Goal: Navigation & Orientation: Find specific page/section

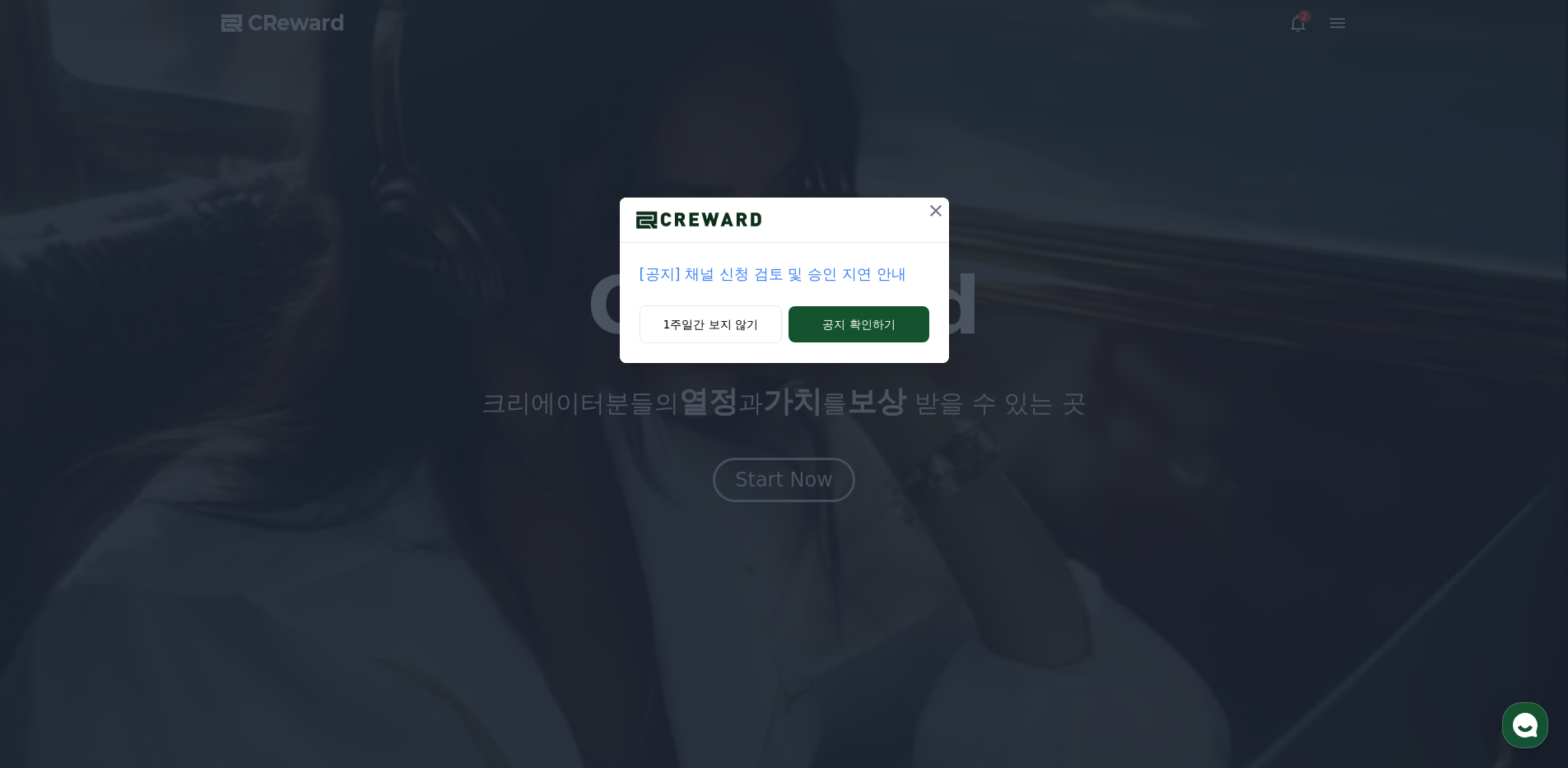
click at [936, 219] on icon at bounding box center [935, 211] width 20 height 20
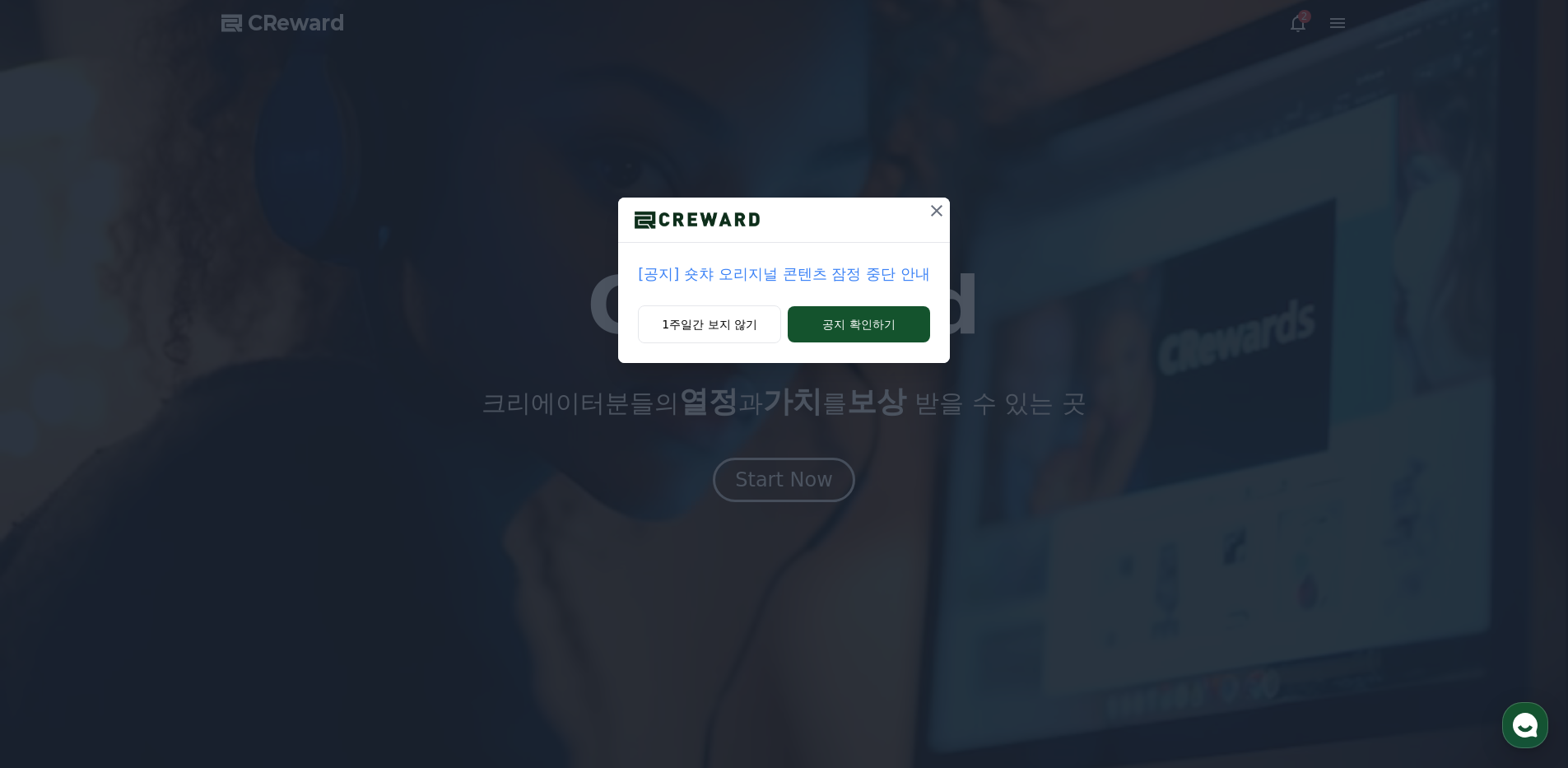
click at [935, 211] on icon at bounding box center [936, 210] width 12 height 12
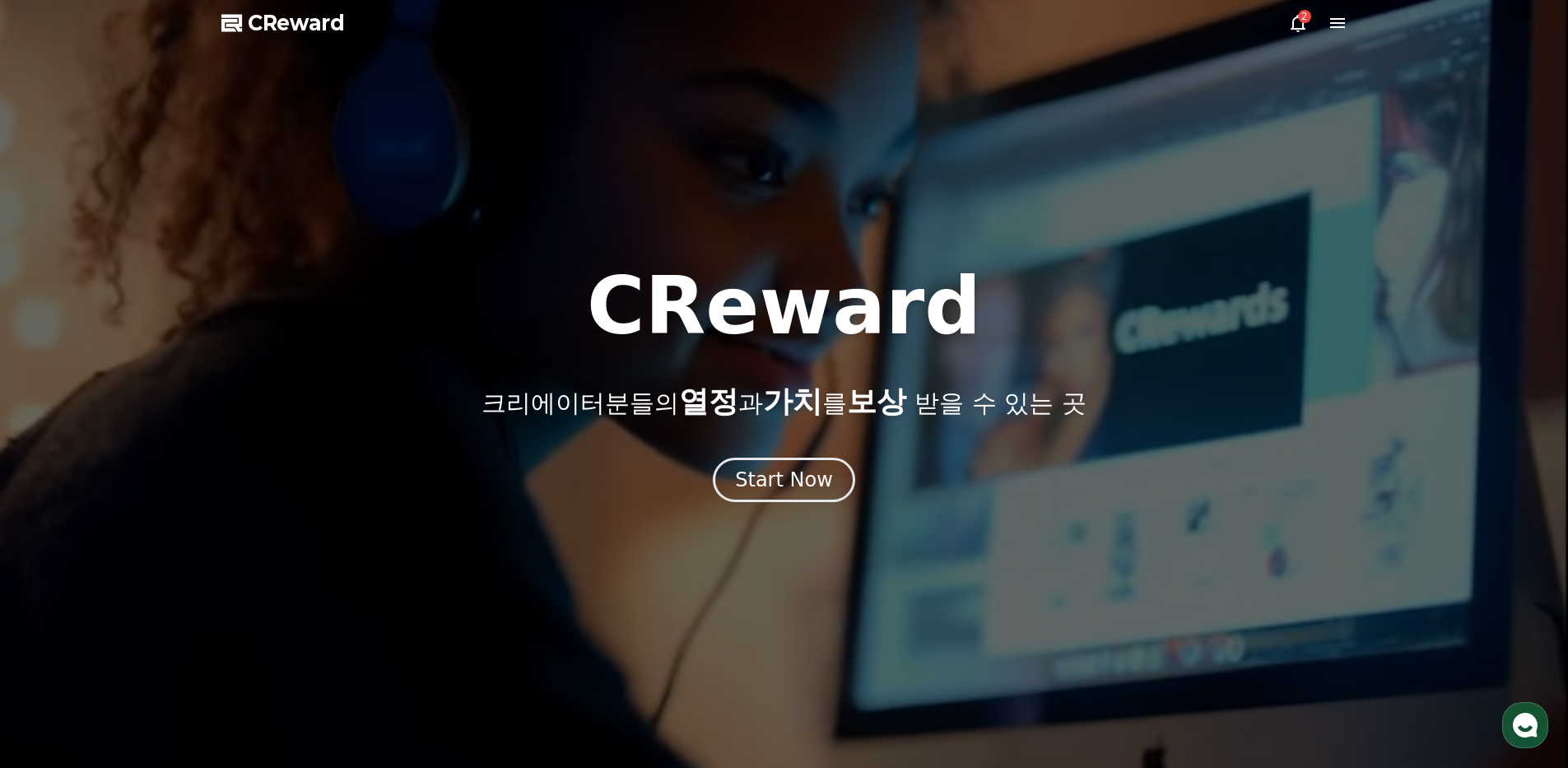
click at [1291, 23] on icon at bounding box center [1298, 23] width 20 height 20
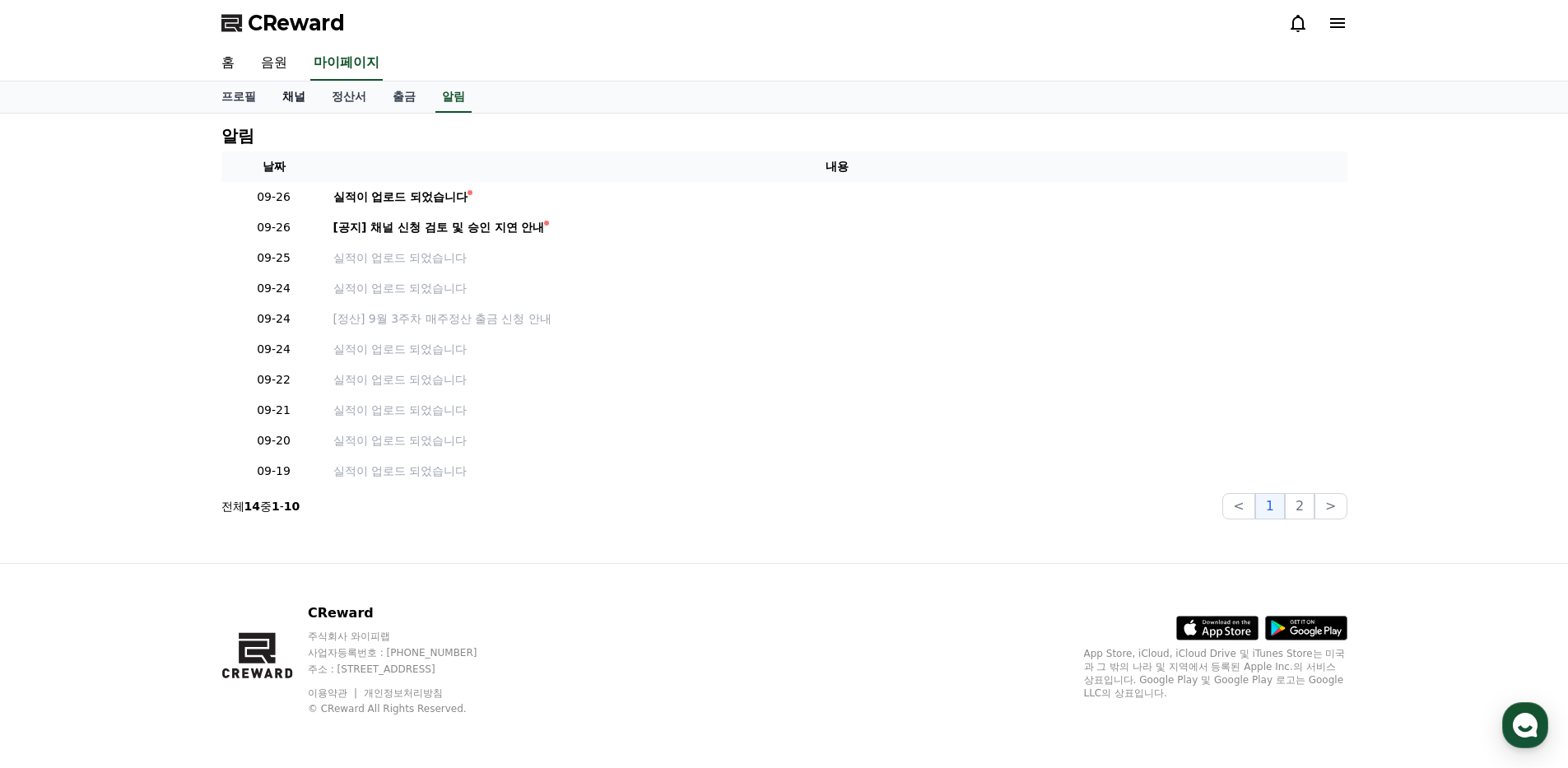
click at [288, 88] on link "채널" at bounding box center [293, 96] width 49 height 31
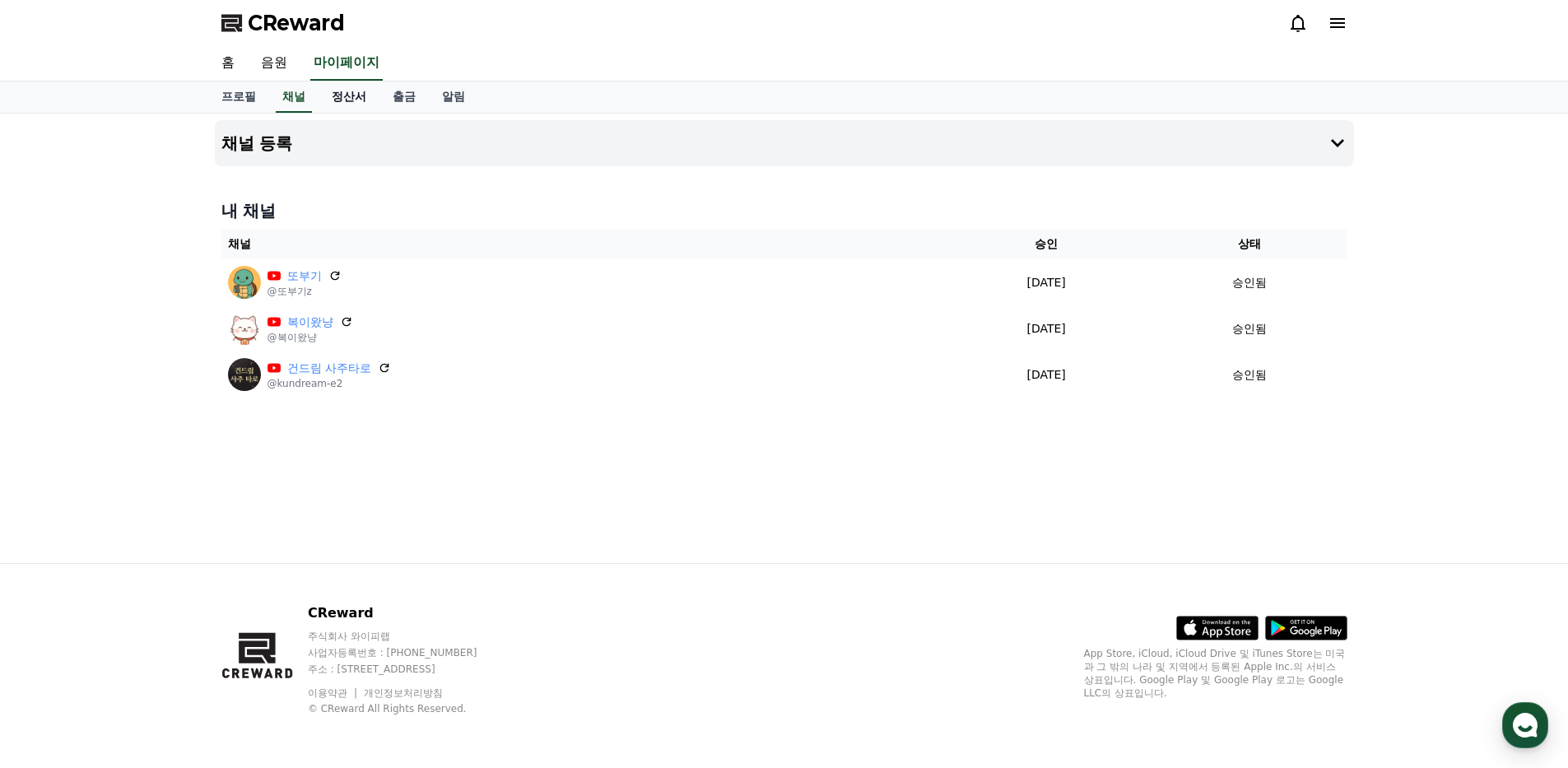
click at [349, 88] on link "정산서" at bounding box center [349, 96] width 61 height 31
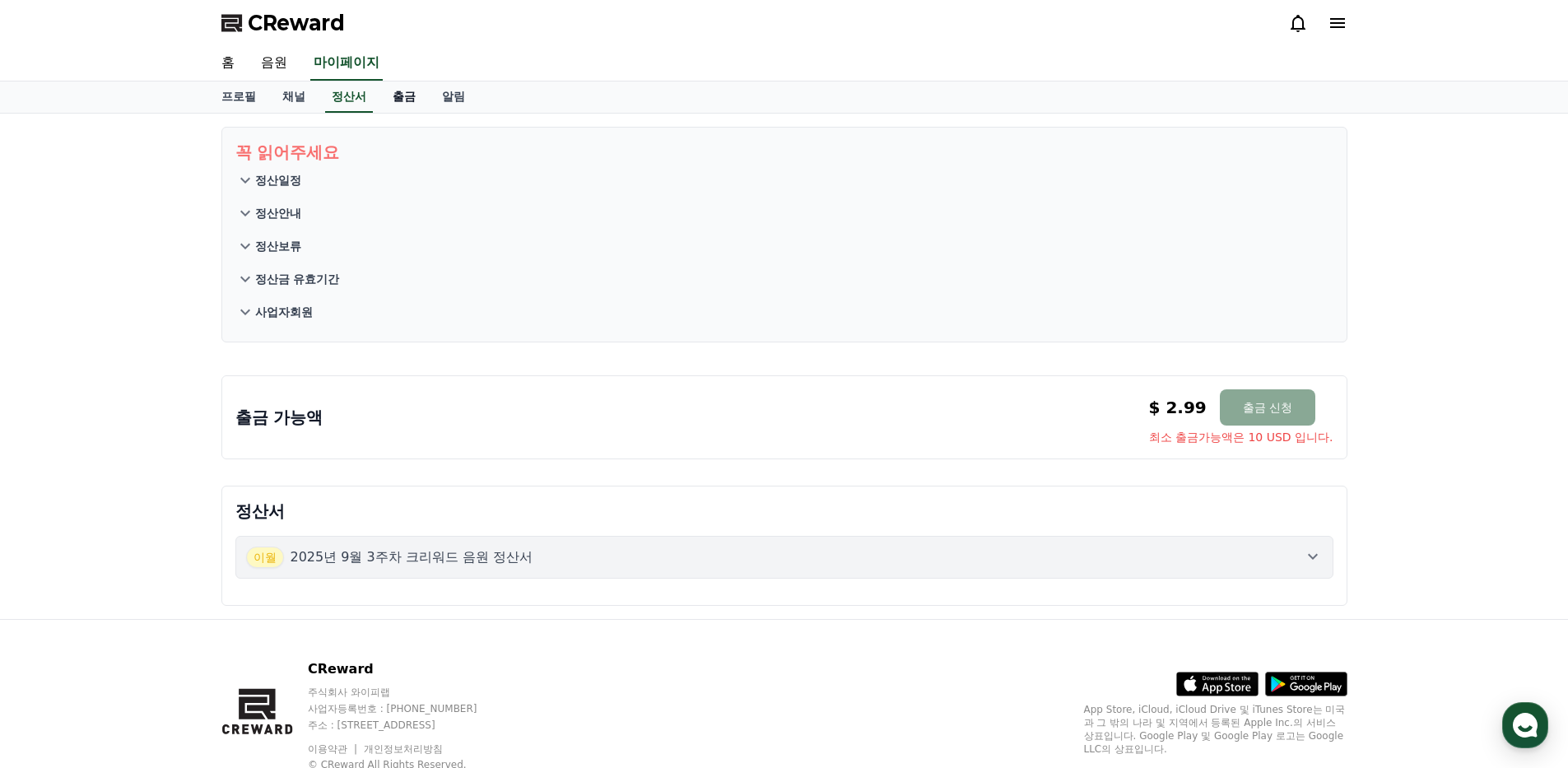
click at [424, 97] on link "출금" at bounding box center [404, 96] width 49 height 31
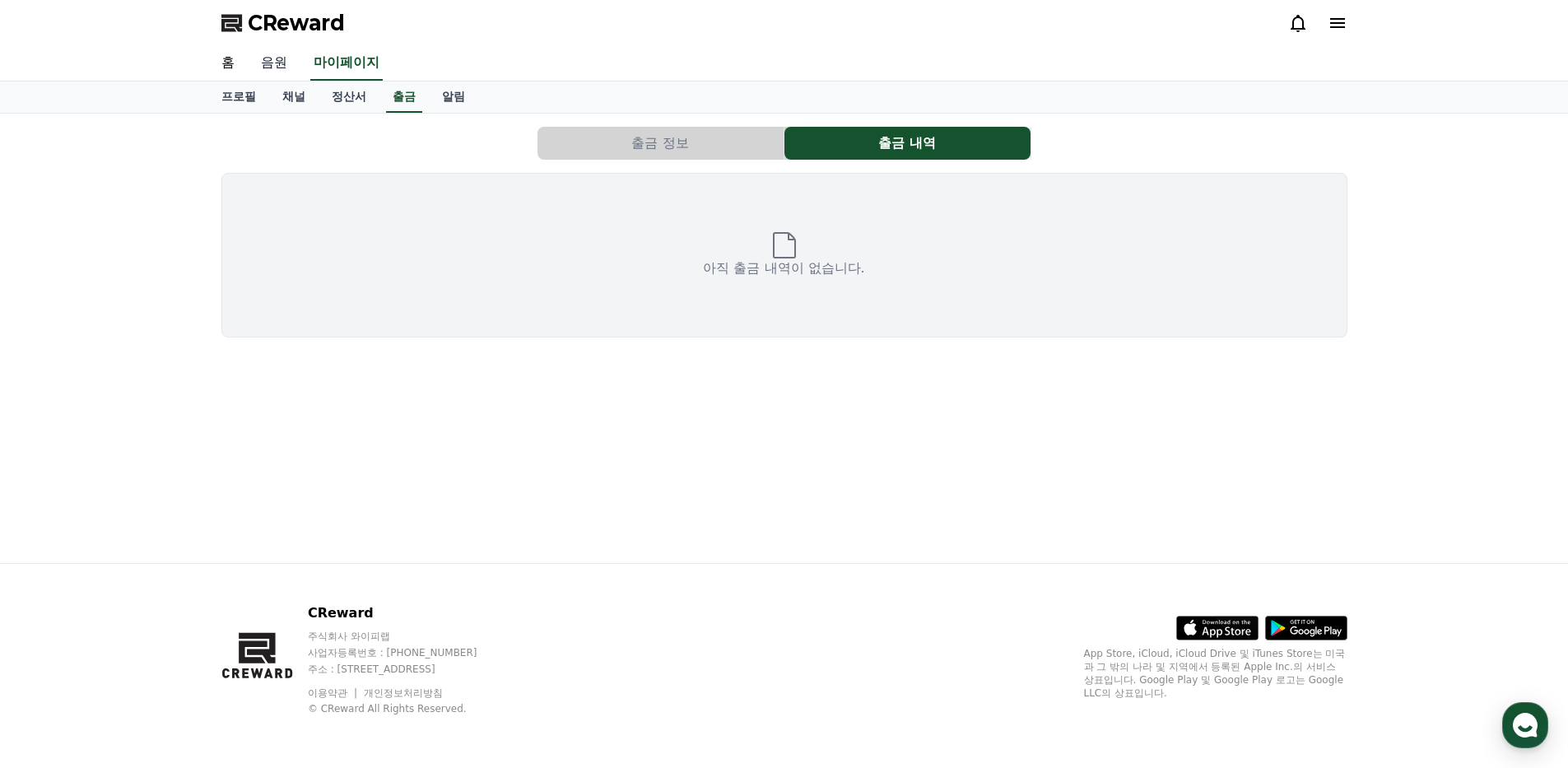
click at [278, 63] on link "음원" at bounding box center [273, 63] width 53 height 35
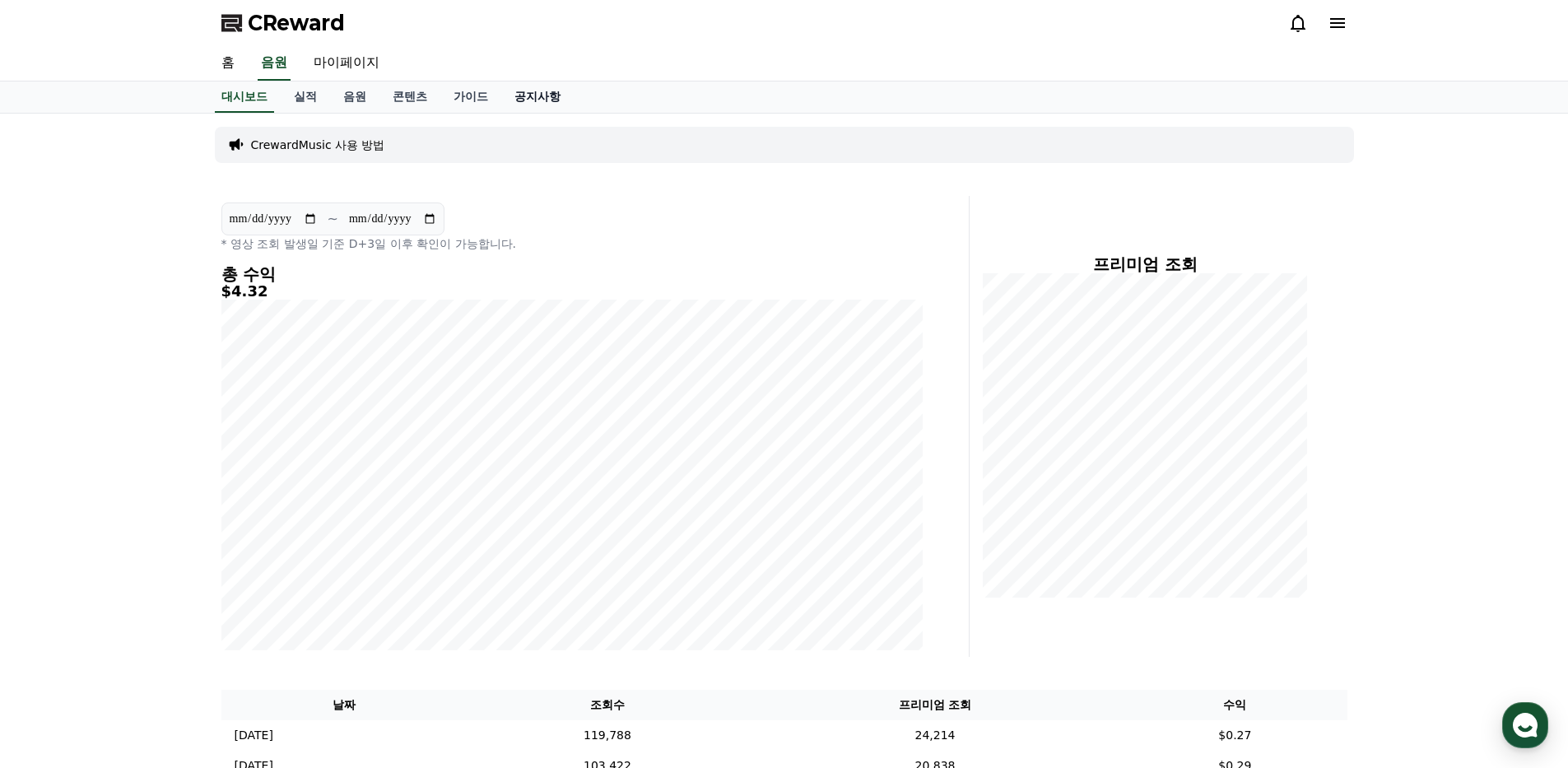
click at [525, 102] on link "공지사항" at bounding box center [537, 96] width 72 height 31
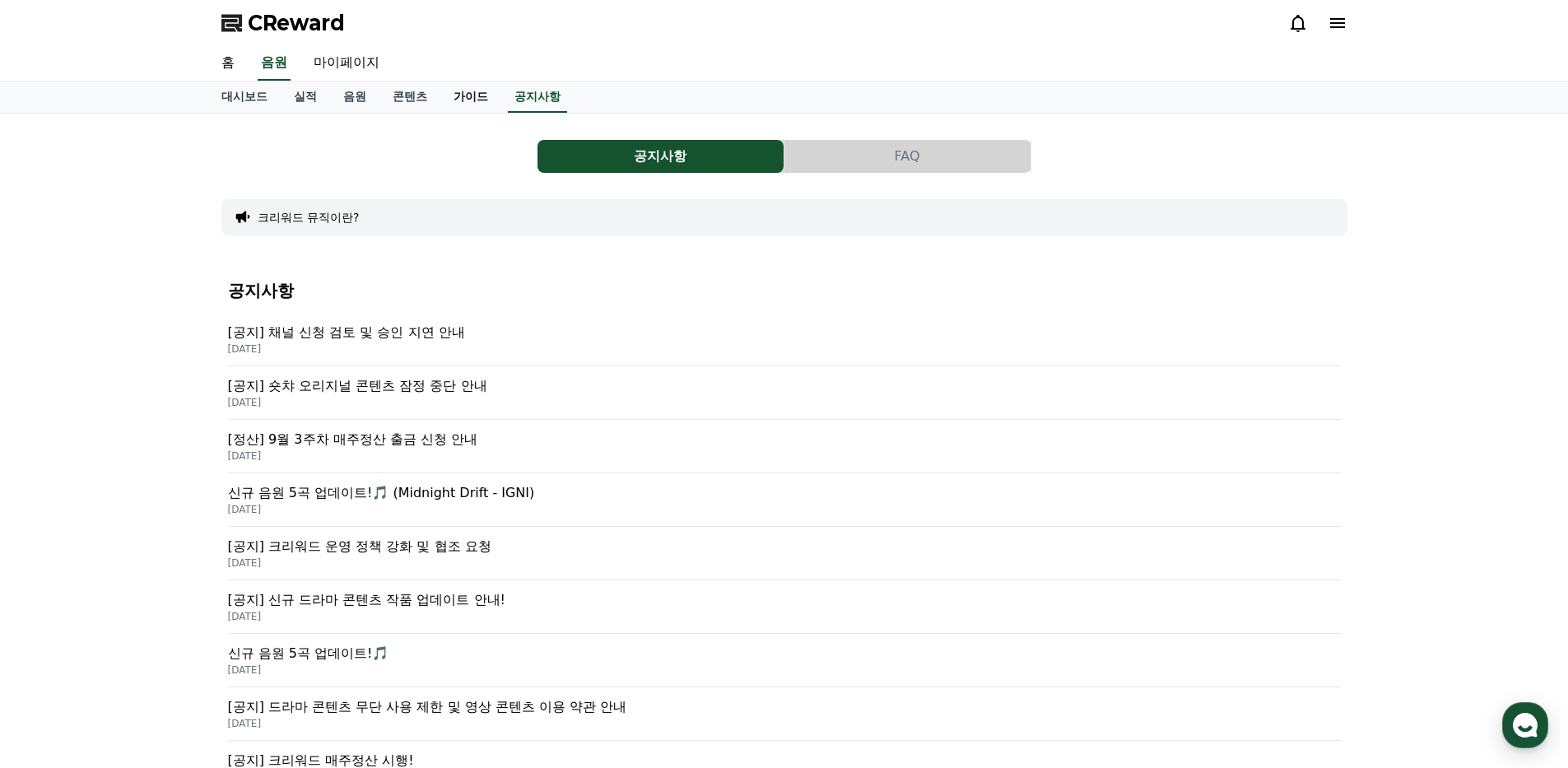
click at [475, 91] on link "가이드" at bounding box center [471, 96] width 61 height 31
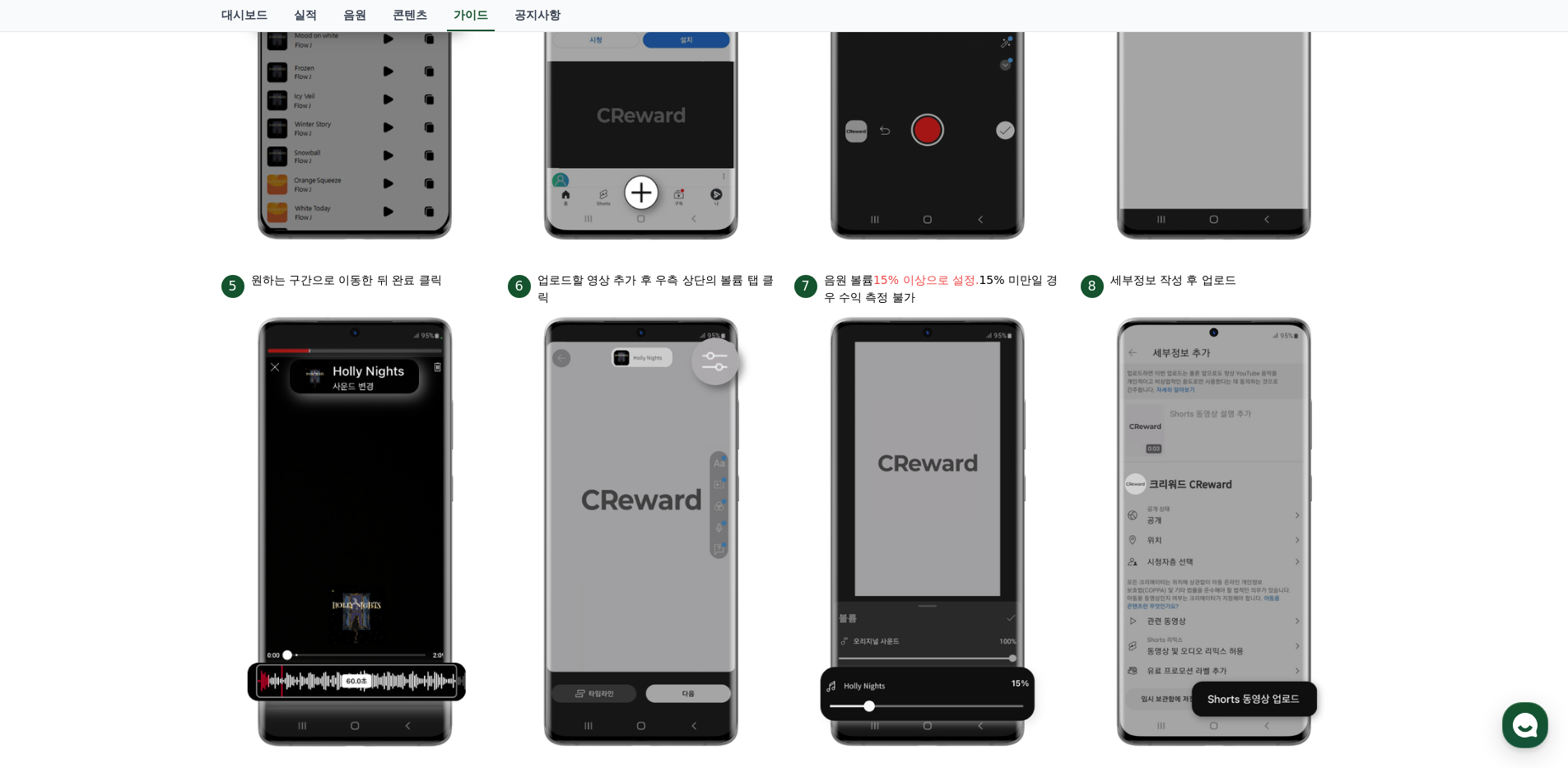
scroll to position [548, 0]
